Goal: Information Seeking & Learning: Check status

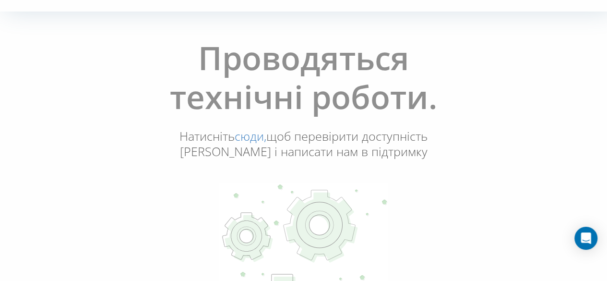
click at [246, 137] on link "сюди," at bounding box center [251, 136] width 32 height 16
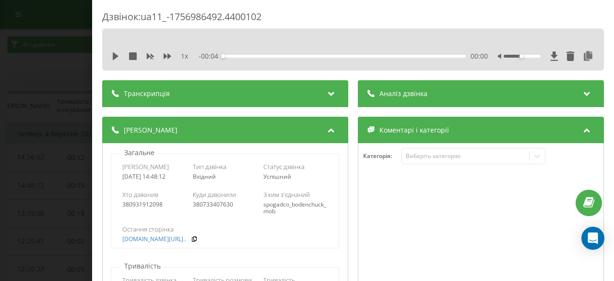
click at [85, 57] on div "Дзвінок : ua11_-1756986492.4400102 1 x - 00:04 00:00 00:00 Транскрипція Для AI-…" at bounding box center [307, 140] width 614 height 281
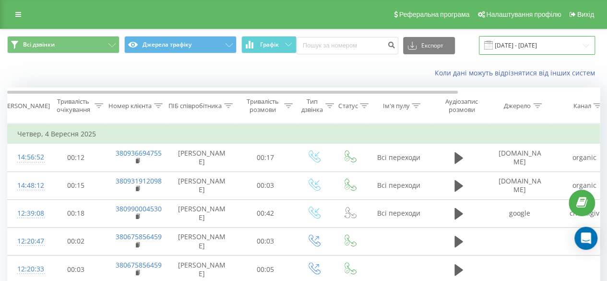
click at [535, 48] on input "[DATE] - [DATE]" at bounding box center [537, 45] width 116 height 19
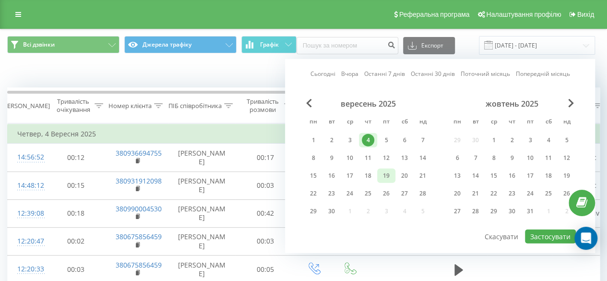
click at [389, 178] on div "19" at bounding box center [386, 175] width 12 height 12
click at [538, 232] on button "Застосувати" at bounding box center [550, 236] width 51 height 14
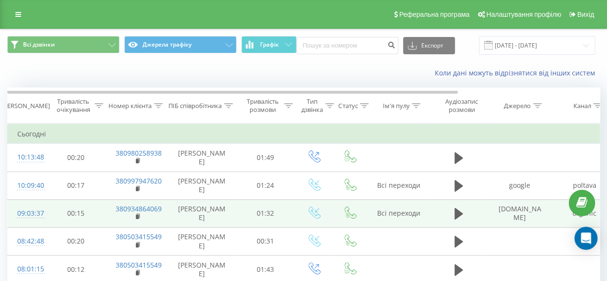
scroll to position [94, 0]
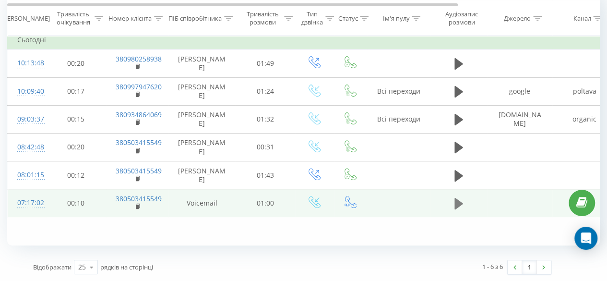
click at [457, 204] on icon at bounding box center [458, 204] width 9 height 12
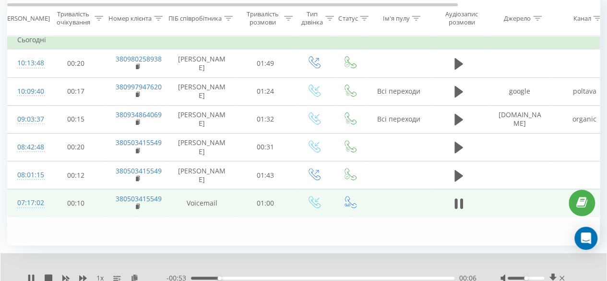
scroll to position [131, 0]
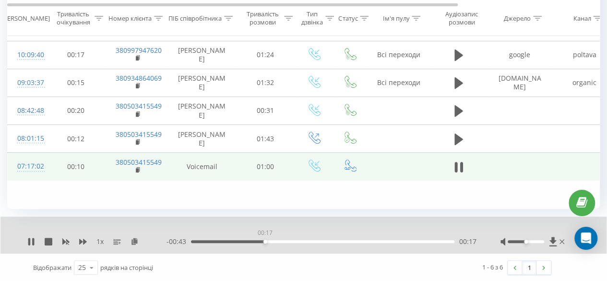
click at [265, 241] on div "00:17" at bounding box center [322, 241] width 263 height 3
click at [330, 241] on div "00:19" at bounding box center [322, 241] width 263 height 3
click at [381, 240] on div "00:43" at bounding box center [322, 241] width 263 height 3
click at [417, 240] on div "00:52" at bounding box center [322, 241] width 263 height 3
click at [434, 240] on div "00:55" at bounding box center [322, 241] width 263 height 3
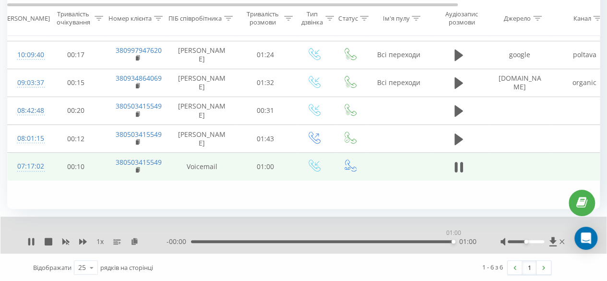
click at [453, 241] on div "01:00" at bounding box center [322, 241] width 263 height 3
click at [545, 264] on link at bounding box center [543, 267] width 14 height 13
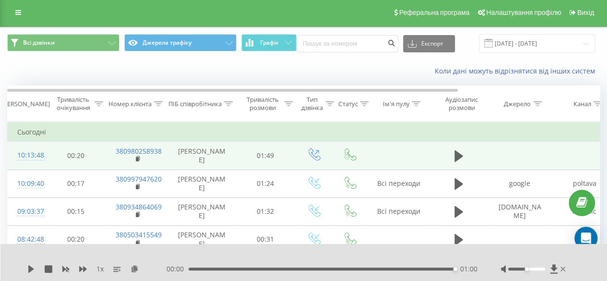
scroll to position [0, 0]
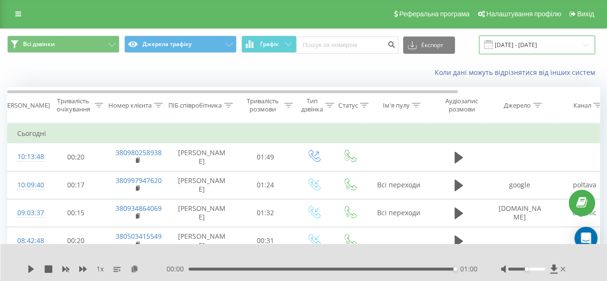
click at [535, 47] on input "[DATE] - [DATE]" at bounding box center [537, 45] width 116 height 19
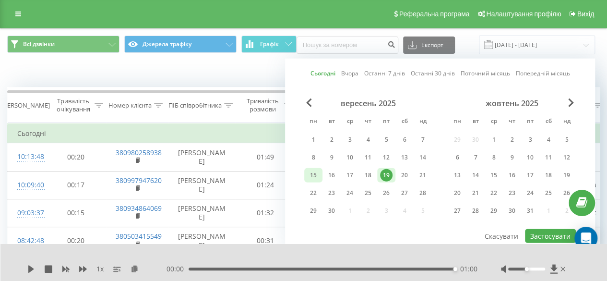
click at [312, 171] on div "15" at bounding box center [313, 175] width 12 height 12
click at [541, 237] on button "Застосувати" at bounding box center [550, 236] width 51 height 14
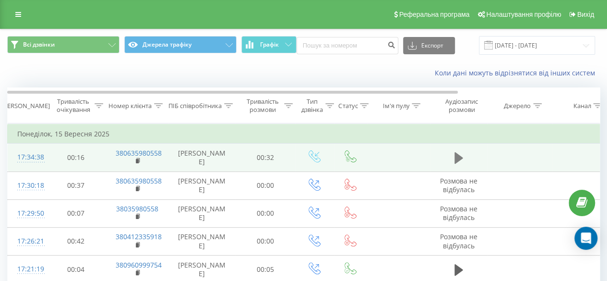
click at [453, 154] on button at bounding box center [459, 158] width 14 height 14
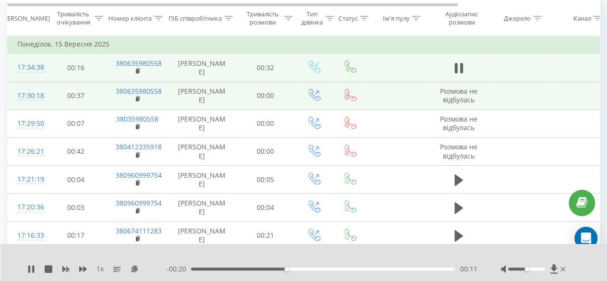
scroll to position [90, 0]
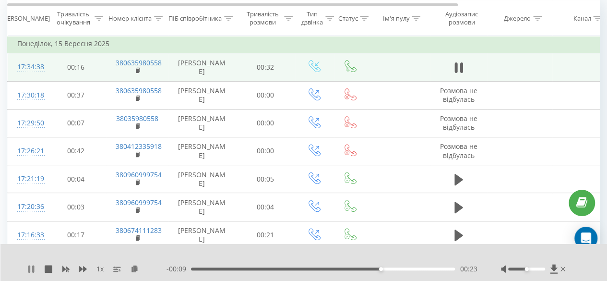
click at [30, 265] on icon at bounding box center [29, 269] width 2 height 8
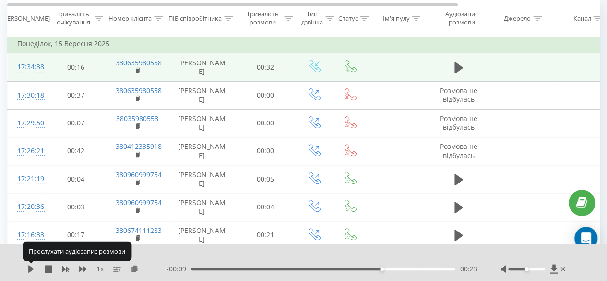
click at [30, 265] on icon at bounding box center [31, 269] width 6 height 8
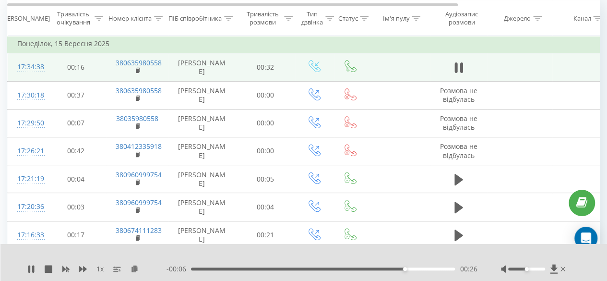
click at [535, 267] on div at bounding box center [526, 268] width 37 height 3
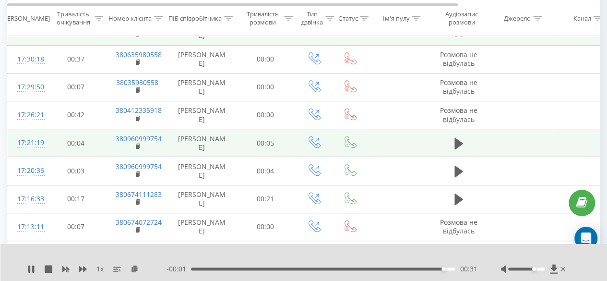
scroll to position [127, 0]
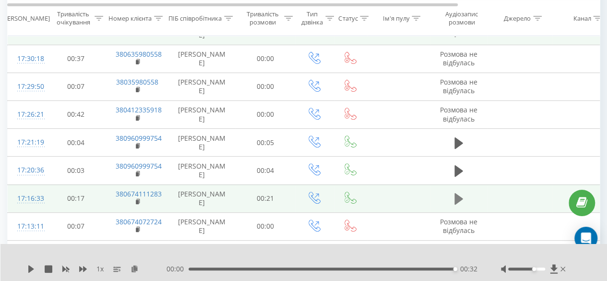
click at [456, 200] on icon at bounding box center [458, 199] width 9 height 12
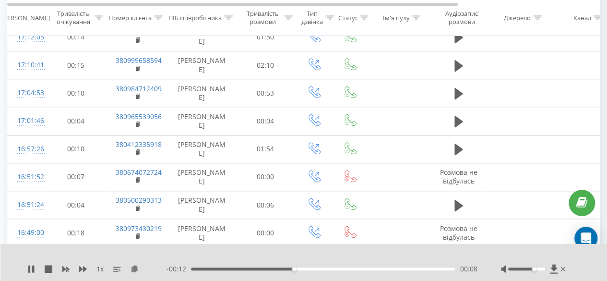
scroll to position [344, 0]
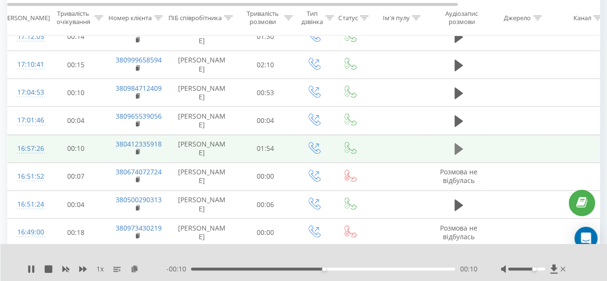
click at [456, 143] on icon at bounding box center [458, 149] width 9 height 12
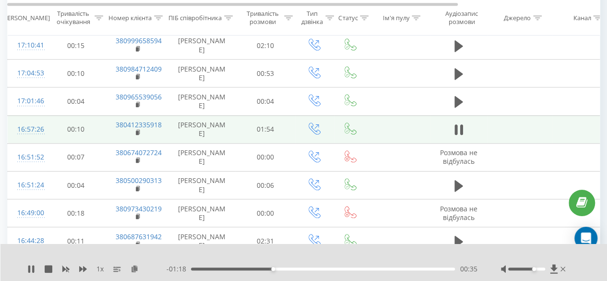
scroll to position [362, 0]
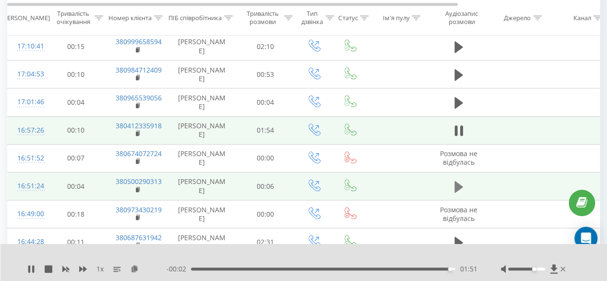
click at [460, 182] on icon at bounding box center [458, 186] width 9 height 12
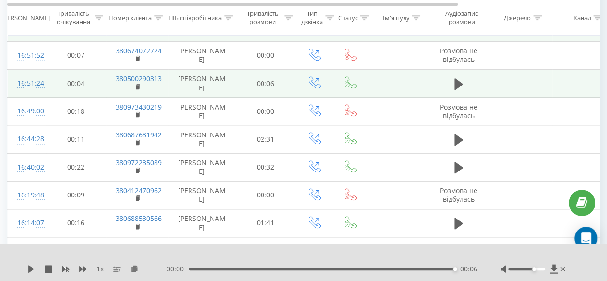
scroll to position [465, 0]
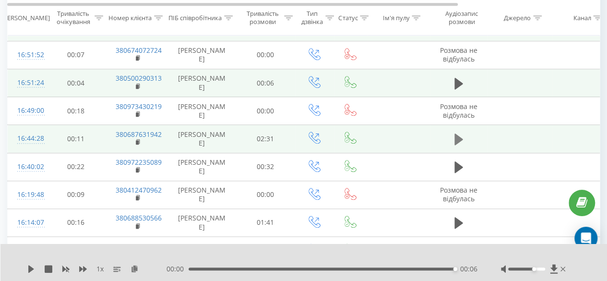
click at [457, 134] on icon at bounding box center [458, 139] width 9 height 12
click at [456, 80] on icon at bounding box center [458, 83] width 9 height 12
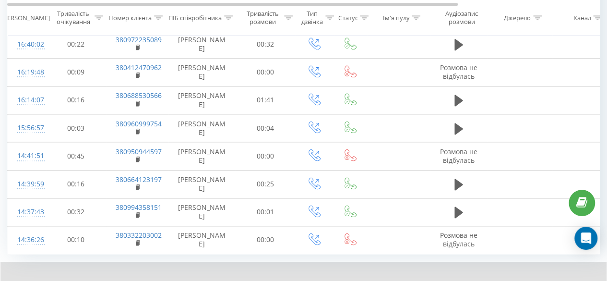
scroll to position [589, 0]
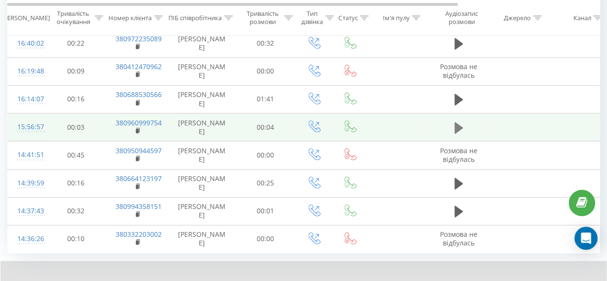
click at [452, 129] on button at bounding box center [459, 127] width 14 height 14
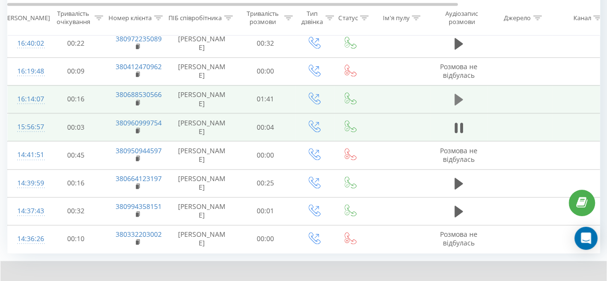
click at [457, 95] on icon at bounding box center [458, 100] width 9 height 12
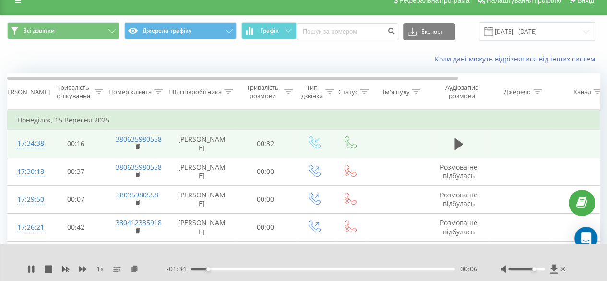
scroll to position [0, 0]
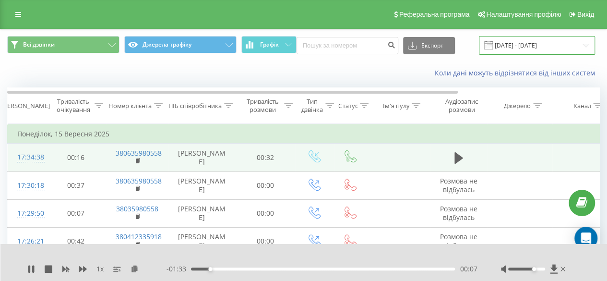
click at [505, 50] on input "[DATE] - [DATE]" at bounding box center [537, 45] width 116 height 19
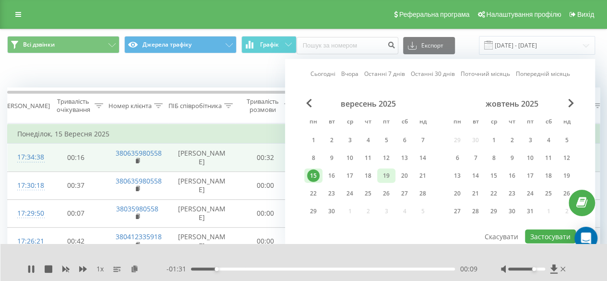
click at [389, 169] on div "19" at bounding box center [386, 175] width 12 height 12
click at [531, 233] on button "Застосувати" at bounding box center [550, 236] width 51 height 14
type input "[DATE] - [DATE]"
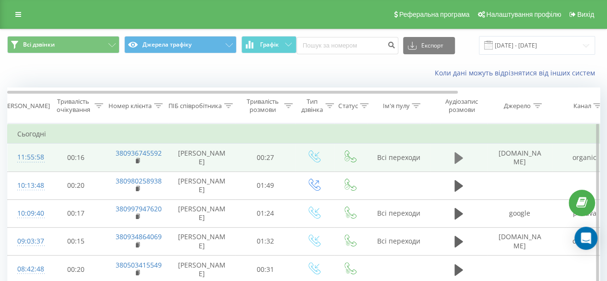
click at [455, 158] on icon at bounding box center [458, 158] width 9 height 12
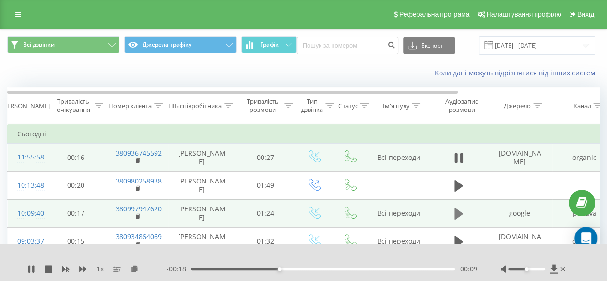
click at [453, 211] on button at bounding box center [459, 213] width 14 height 14
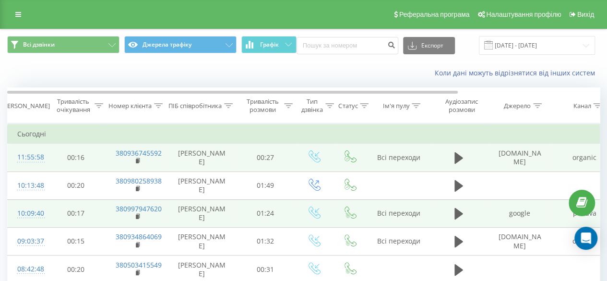
scroll to position [131, 0]
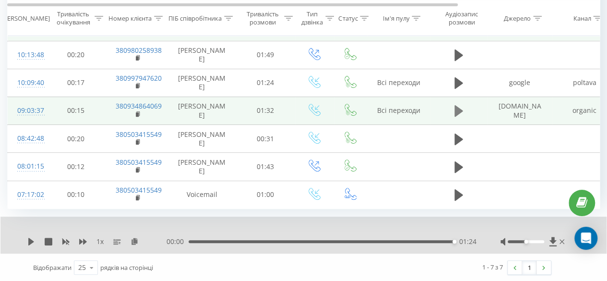
click at [455, 108] on icon at bounding box center [458, 111] width 9 height 12
click at [29, 240] on icon at bounding box center [29, 242] width 2 height 8
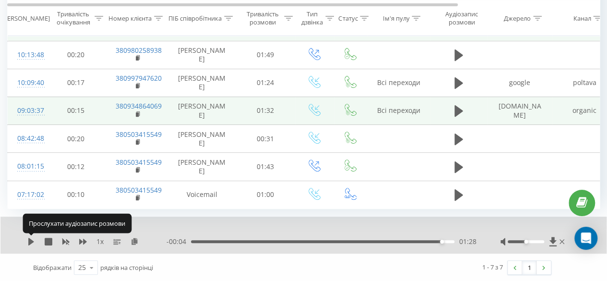
click at [29, 240] on icon at bounding box center [31, 242] width 6 height 8
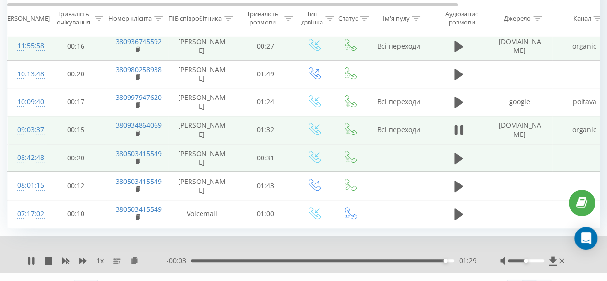
scroll to position [110, 0]
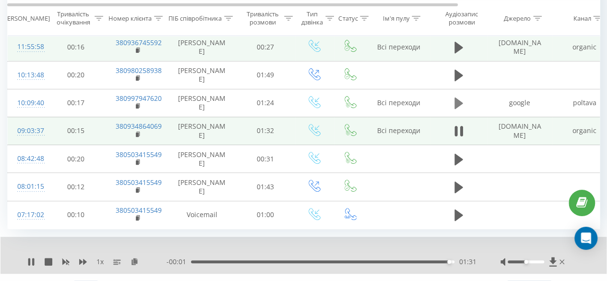
click at [455, 103] on icon at bounding box center [458, 103] width 9 height 12
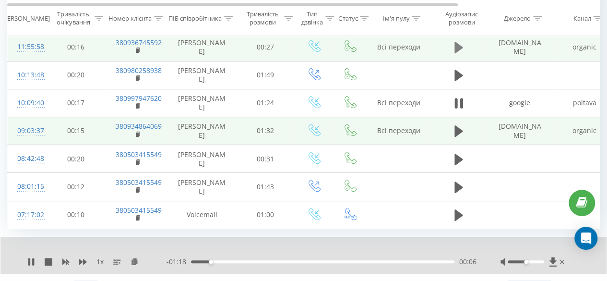
click at [456, 49] on icon at bounding box center [458, 48] width 9 height 12
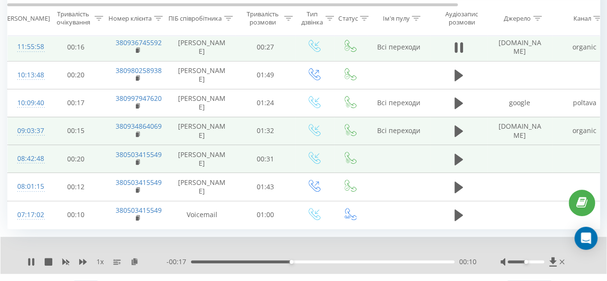
scroll to position [131, 0]
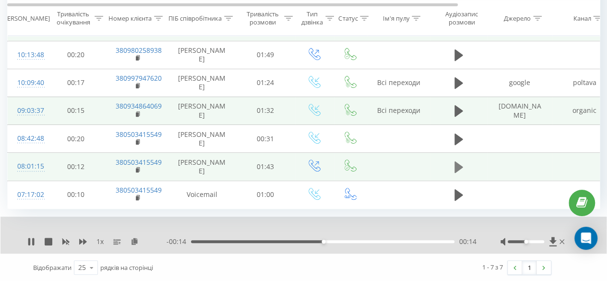
click at [456, 167] on icon at bounding box center [458, 167] width 9 height 12
